Goal: Task Accomplishment & Management: Complete application form

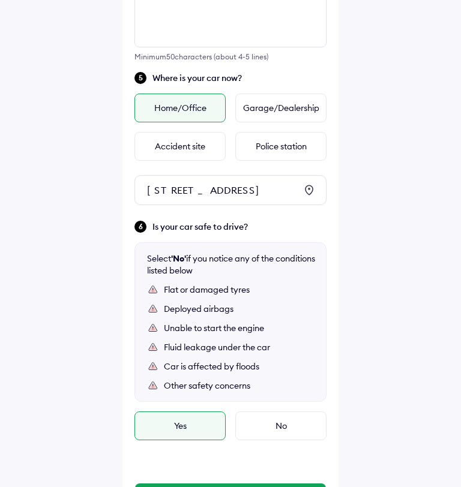
scroll to position [584, 0]
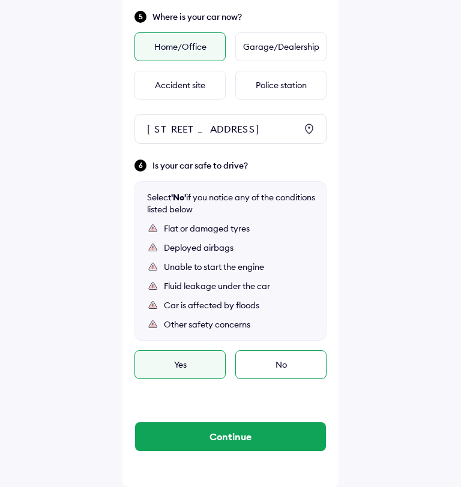
click at [262, 364] on div "No" at bounding box center [280, 364] width 91 height 29
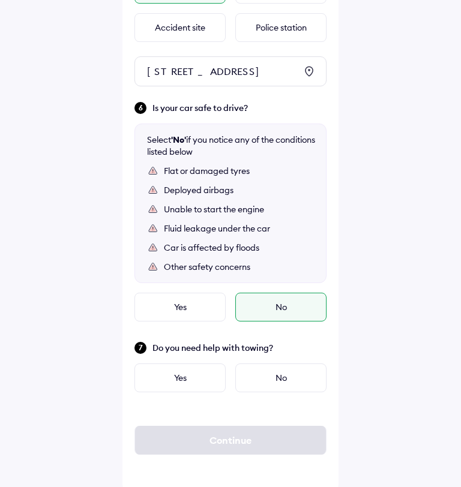
scroll to position [645, 0]
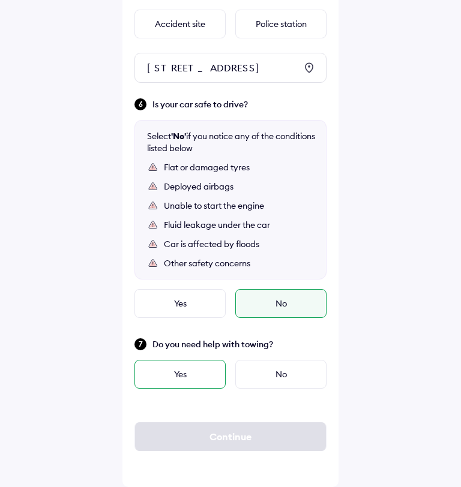
click at [215, 368] on div "Yes" at bounding box center [179, 374] width 91 height 29
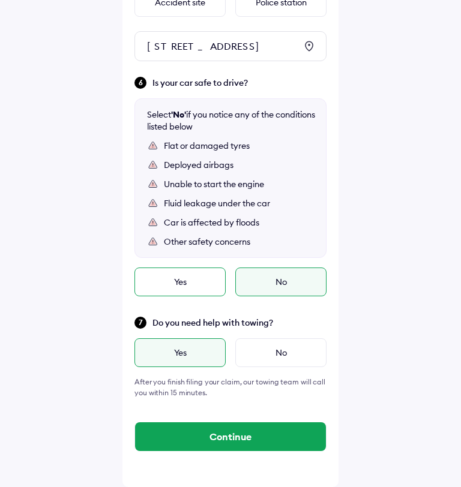
click at [193, 296] on div "Yes" at bounding box center [179, 282] width 91 height 29
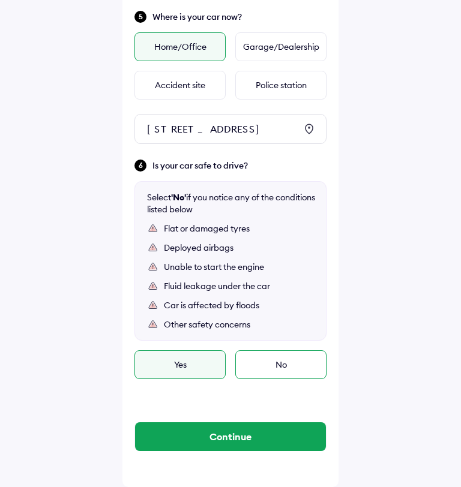
click at [265, 358] on div "No" at bounding box center [280, 364] width 91 height 29
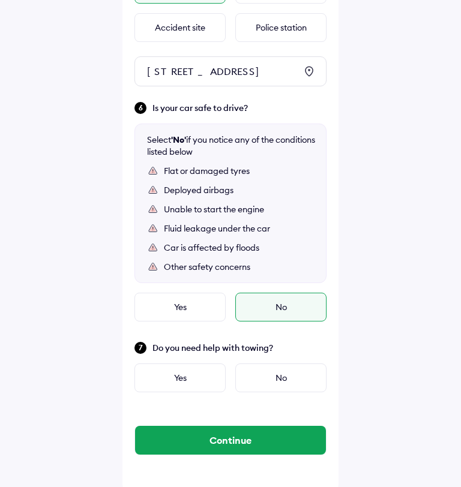
scroll to position [645, 0]
